Goal: Feedback & Contribution: Contribute content

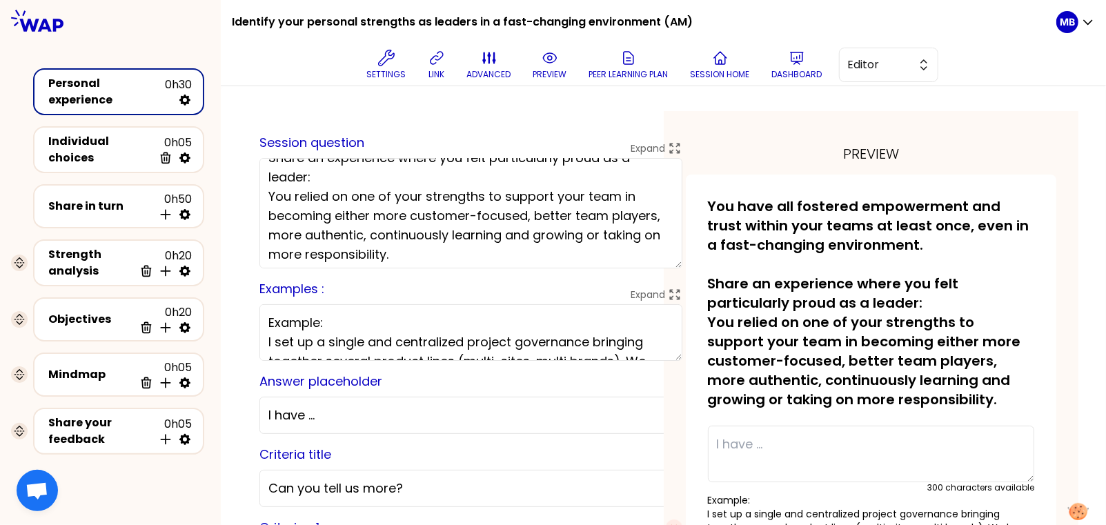
scroll to position [81, 0]
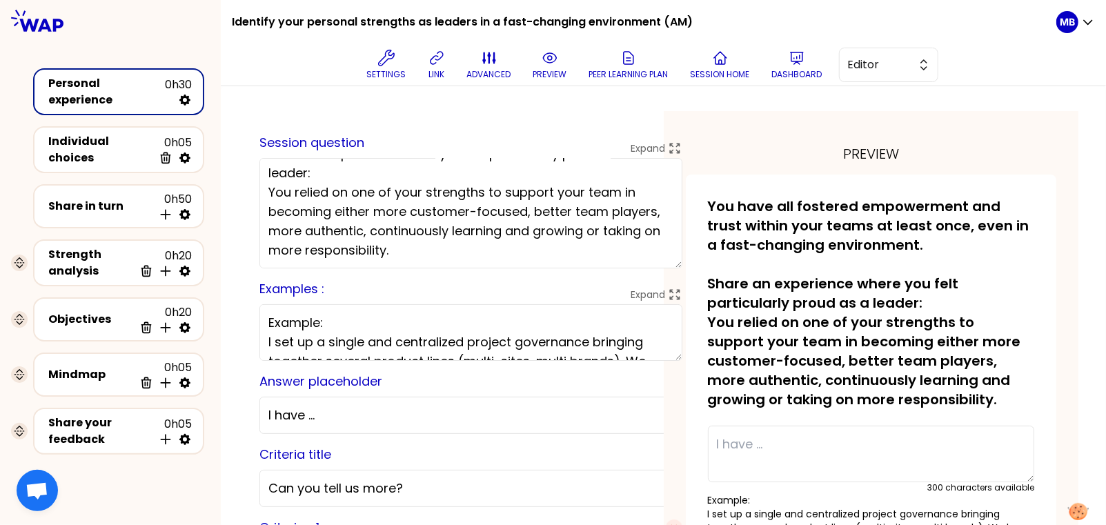
drag, startPoint x: 477, startPoint y: 243, endPoint x: 260, endPoint y: 200, distance: 220.9
click at [260, 200] on textarea "You have all fostered empowerment and trust within your teams at least once, ev…" at bounding box center [470, 213] width 423 height 110
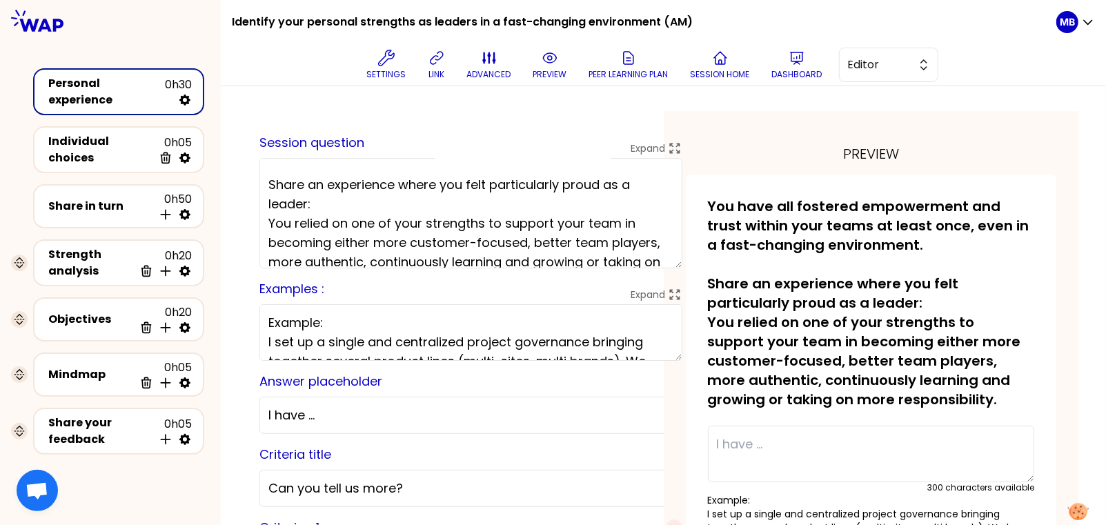
scroll to position [59, 0]
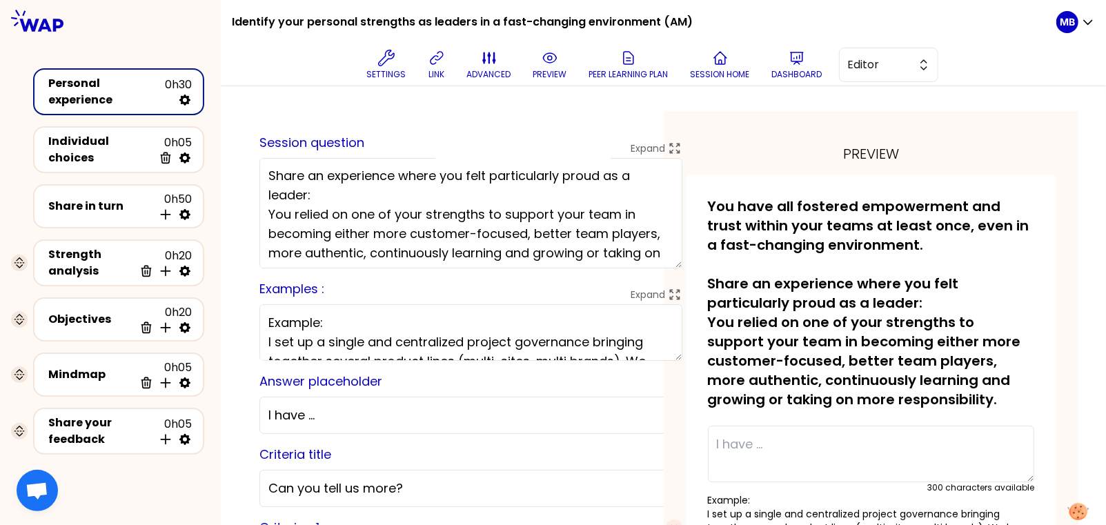
click at [417, 196] on textarea "You have all fostered empowerment and trust within your teams at least once, ev…" at bounding box center [470, 213] width 423 height 110
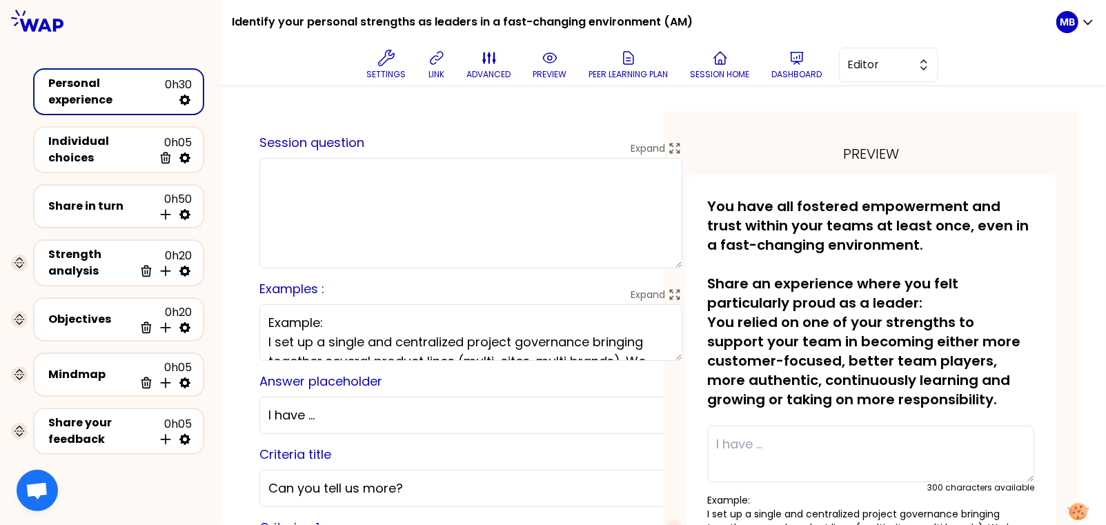
scroll to position [0, 0]
paste textarea "You have all fostered empowerment and trust within your teams at least once, ev…"
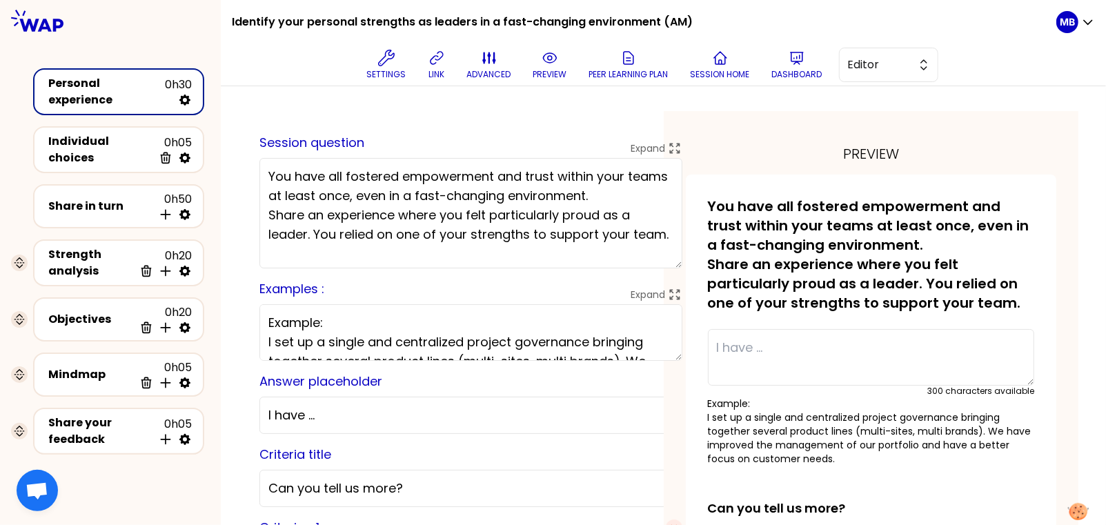
click at [639, 196] on textarea "You have all fostered empowerment and trust within your teams at least once, ev…" at bounding box center [470, 213] width 423 height 110
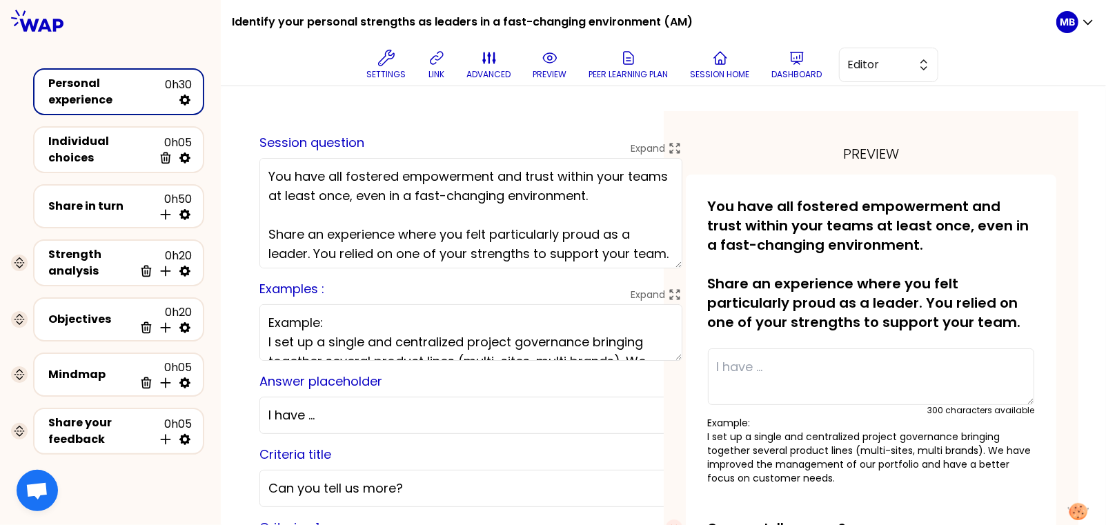
scroll to position [23, 0]
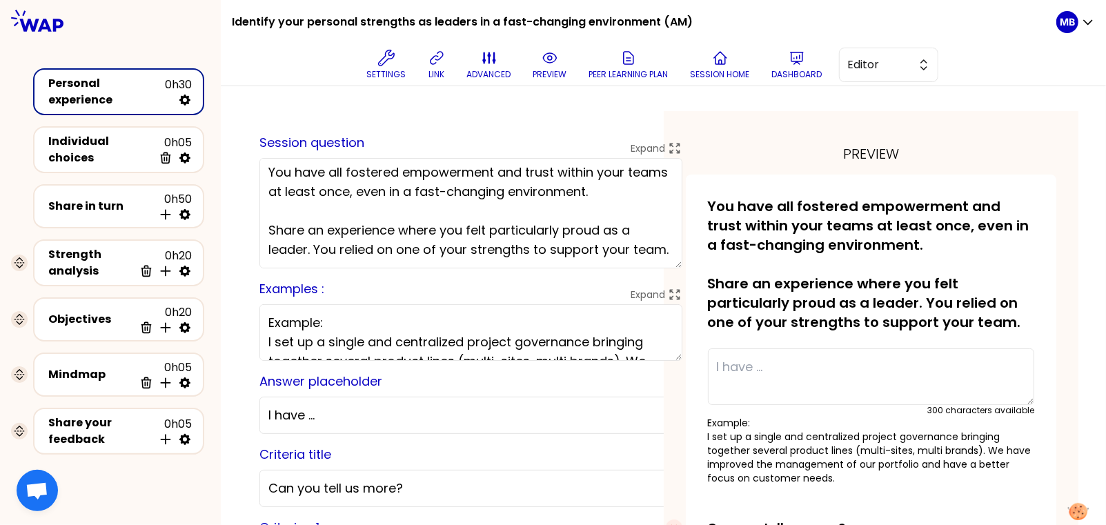
click at [343, 257] on textarea "You have all fostered empowerment and trust within your teams at least once, ev…" at bounding box center [470, 213] width 423 height 110
type textarea "You have all fostered empowerment and trust within your teams at least once, ev…"
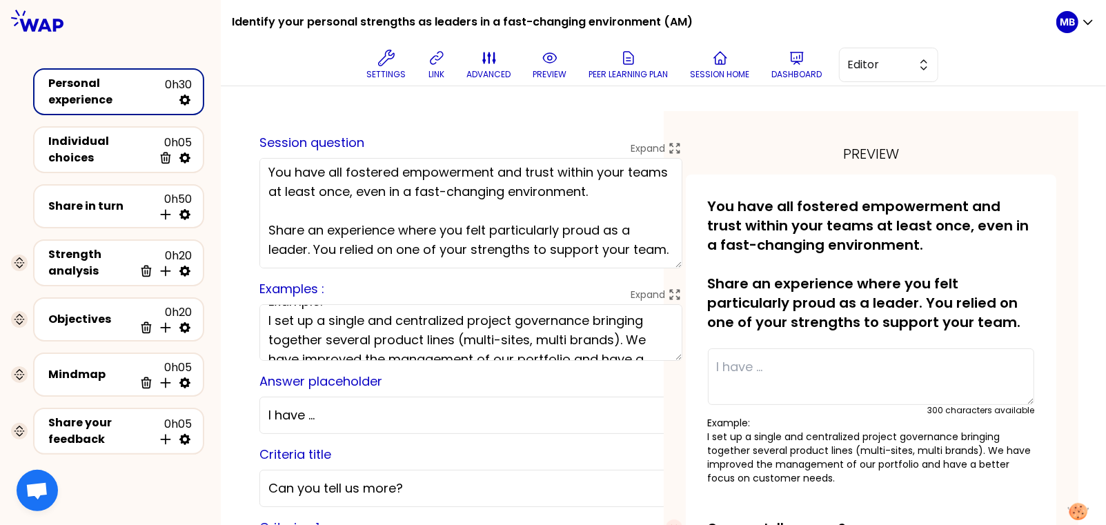
scroll to position [0, 0]
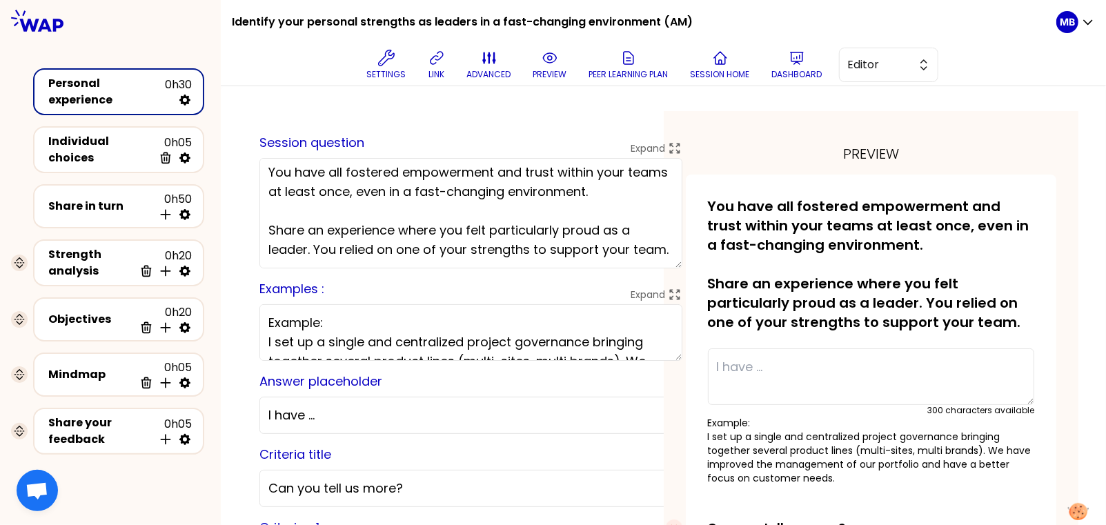
click at [265, 339] on textarea "Example: I set up a single and centralized project governance bringing together…" at bounding box center [470, 332] width 423 height 57
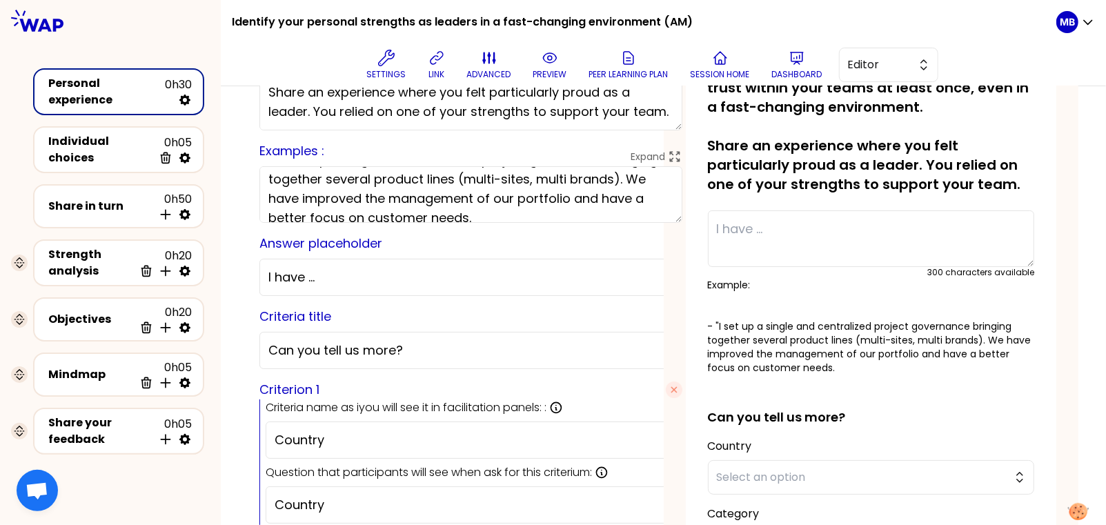
scroll to position [97, 0]
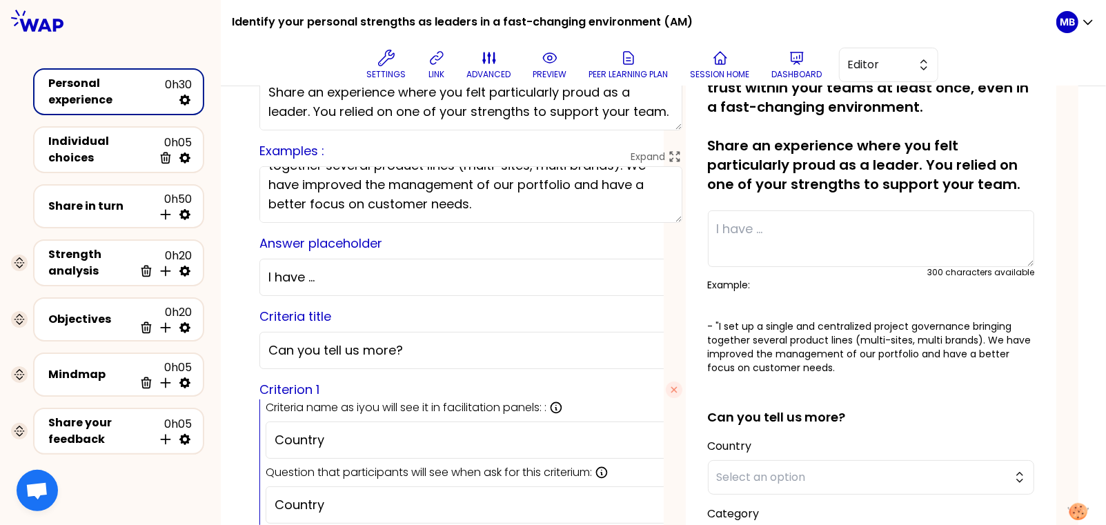
click at [625, 204] on textarea "Example: - "I set up a single and centralized project governance bringing toget…" at bounding box center [470, 194] width 423 height 57
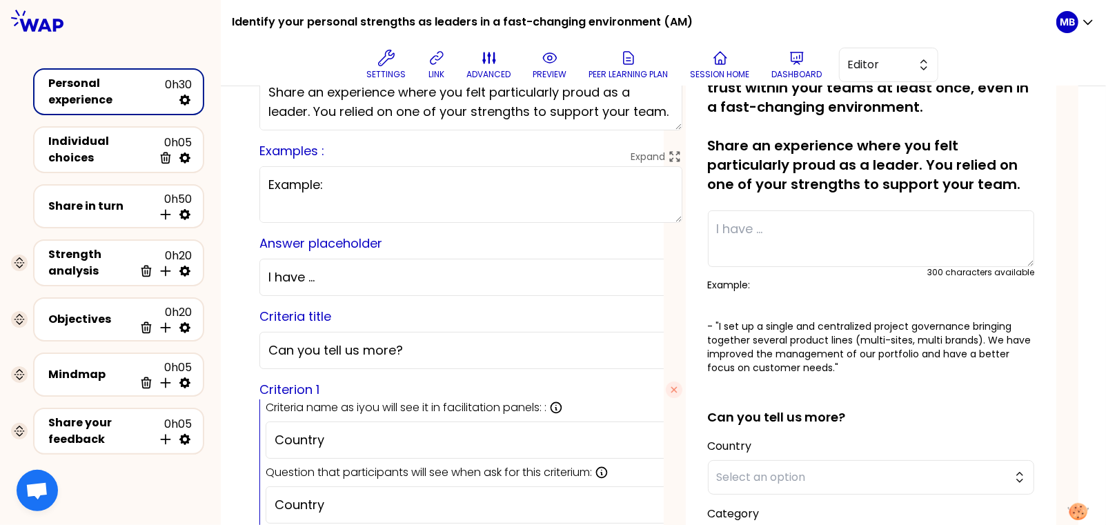
click at [295, 201] on textarea "Example: - "I set up a single and centralized project governance bringing toget…" at bounding box center [470, 194] width 423 height 57
paste textarea "You have empowered your team to become either more customer-focused, better tea…"
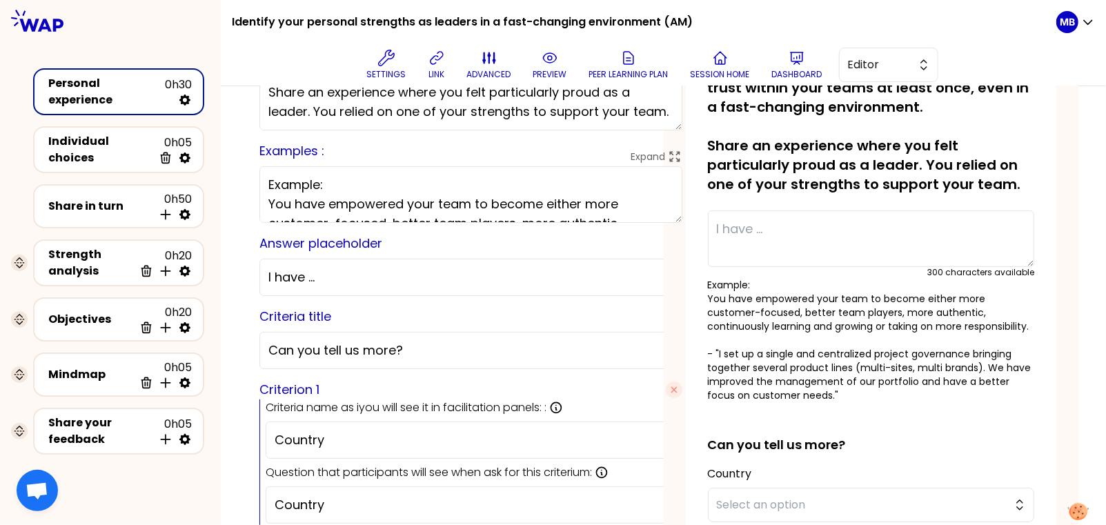
click at [268, 200] on textarea "Example: You have empowered your team to become either more customer-focused, b…" at bounding box center [470, 194] width 423 height 57
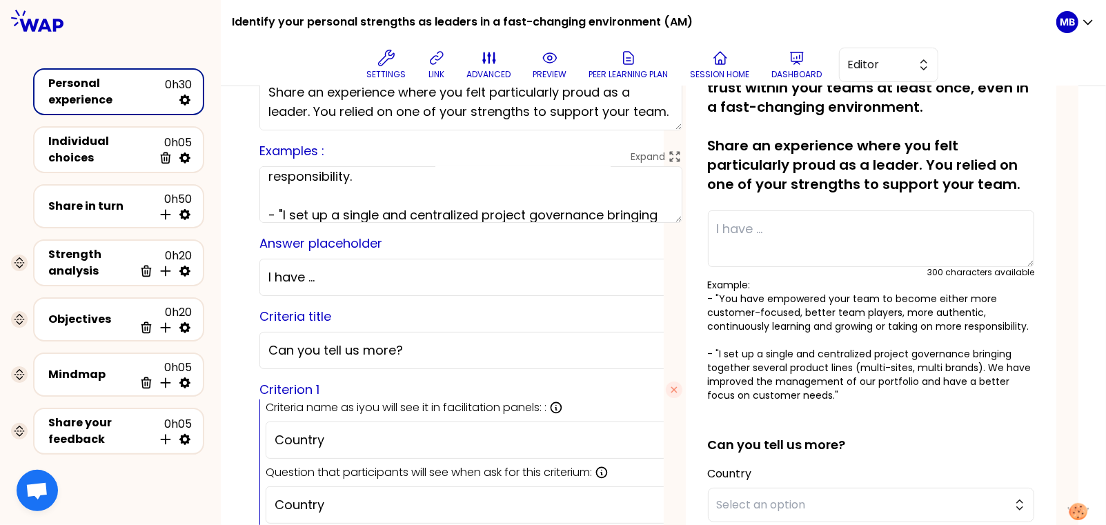
click at [368, 175] on textarea "Example: - "You have empowered your team to become either more customer-focused…" at bounding box center [470, 194] width 423 height 57
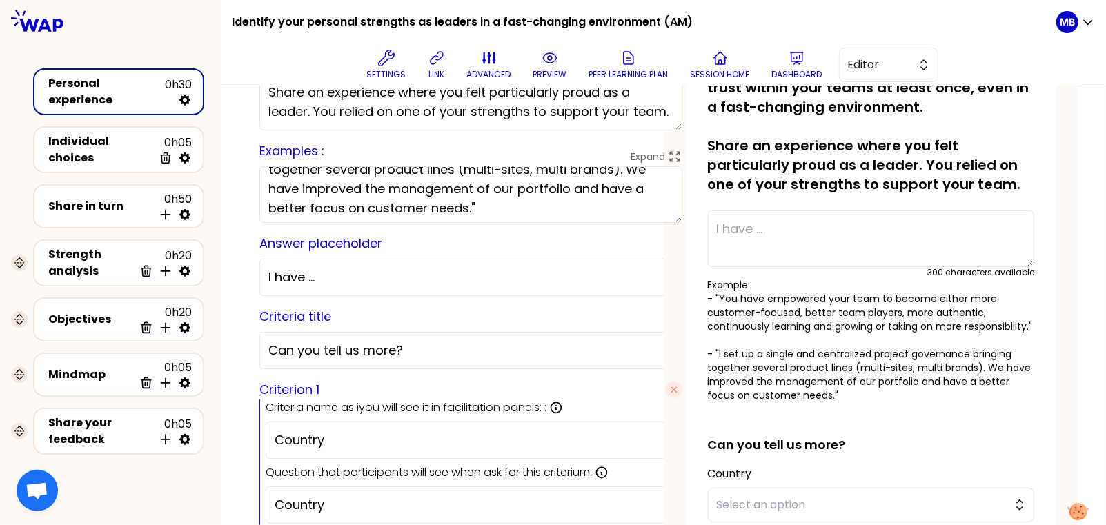
scroll to position [154, 0]
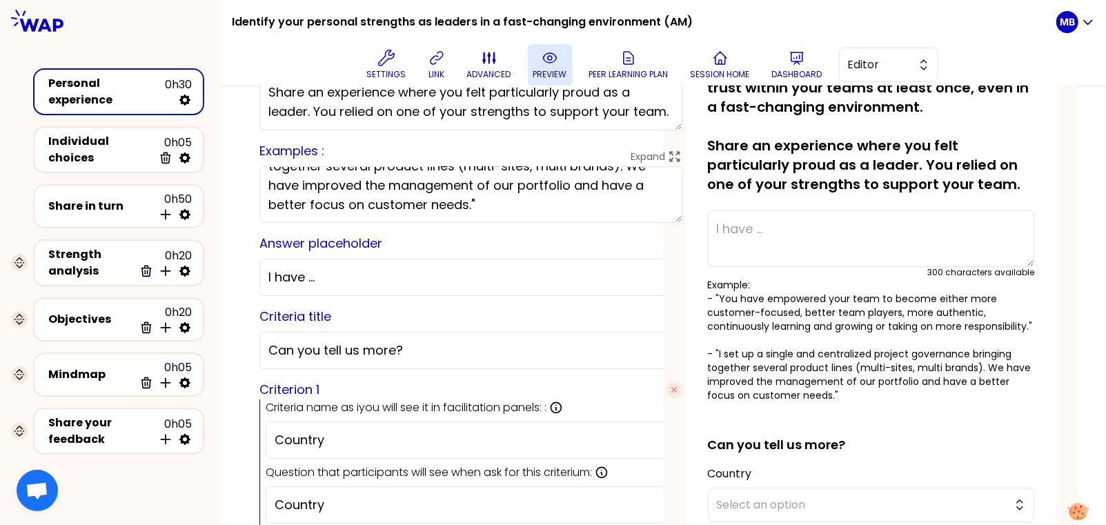
type textarea "Example: - "You have empowered your team to become either more customer-focused…"
click at [549, 73] on p "preview" at bounding box center [550, 74] width 34 height 11
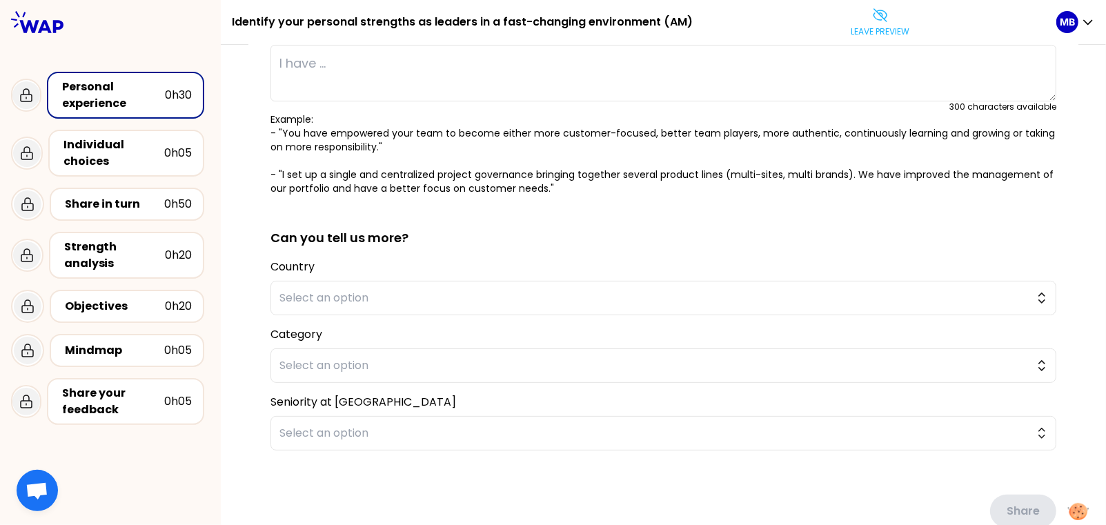
scroll to position [0, 0]
